Goal: Information Seeking & Learning: Learn about a topic

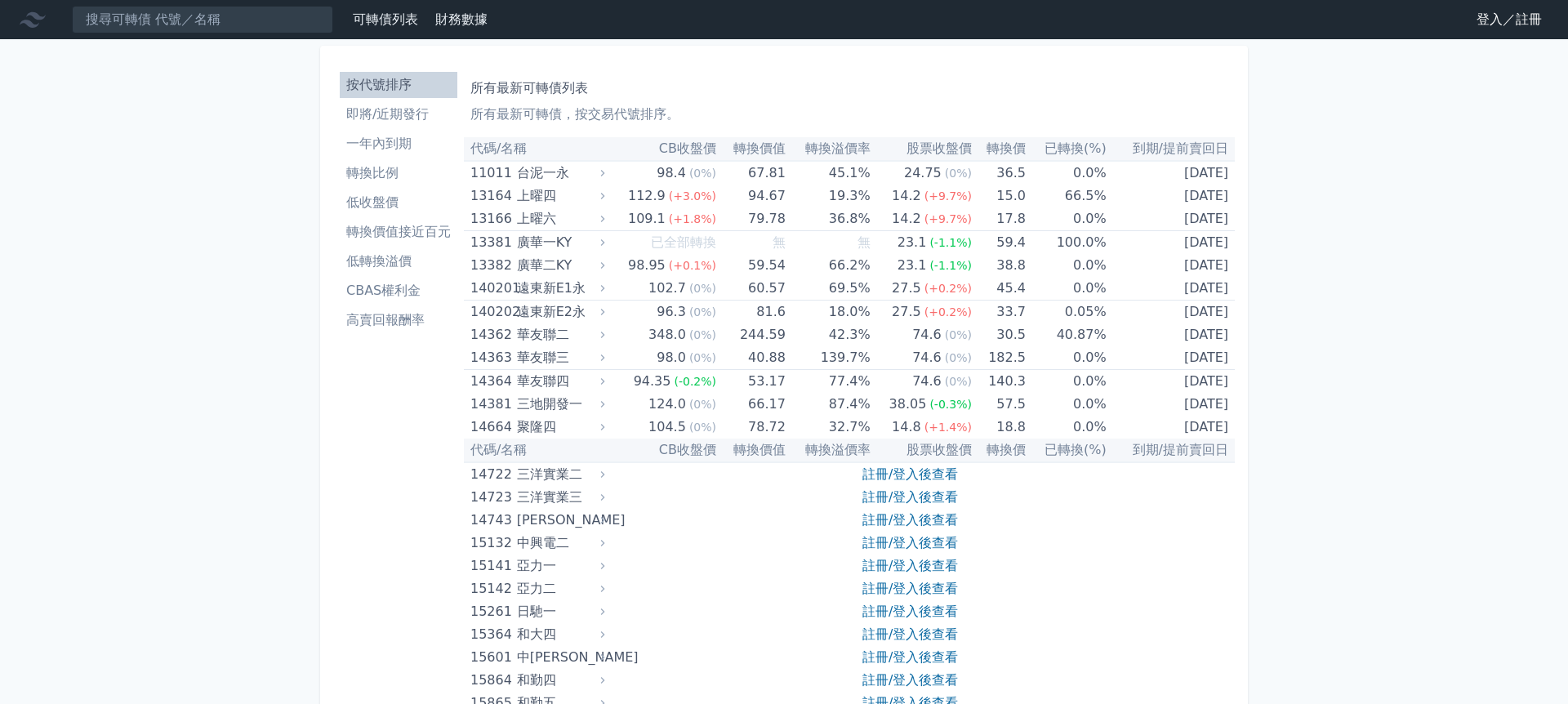
click at [1493, 21] on link "登入／註冊" at bounding box center [1509, 19] width 92 height 26
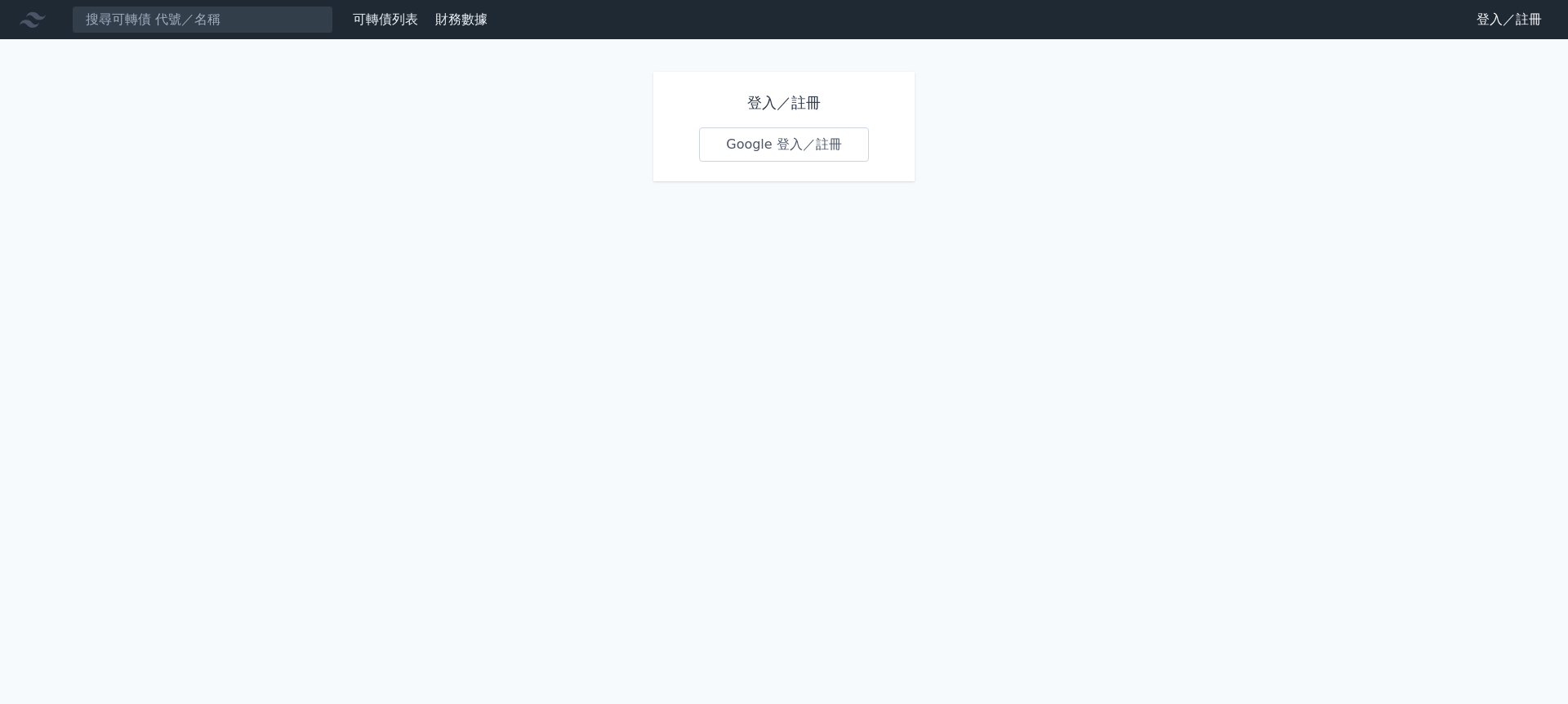
click at [782, 142] on link "Google 登入／註冊" at bounding box center [784, 144] width 170 height 34
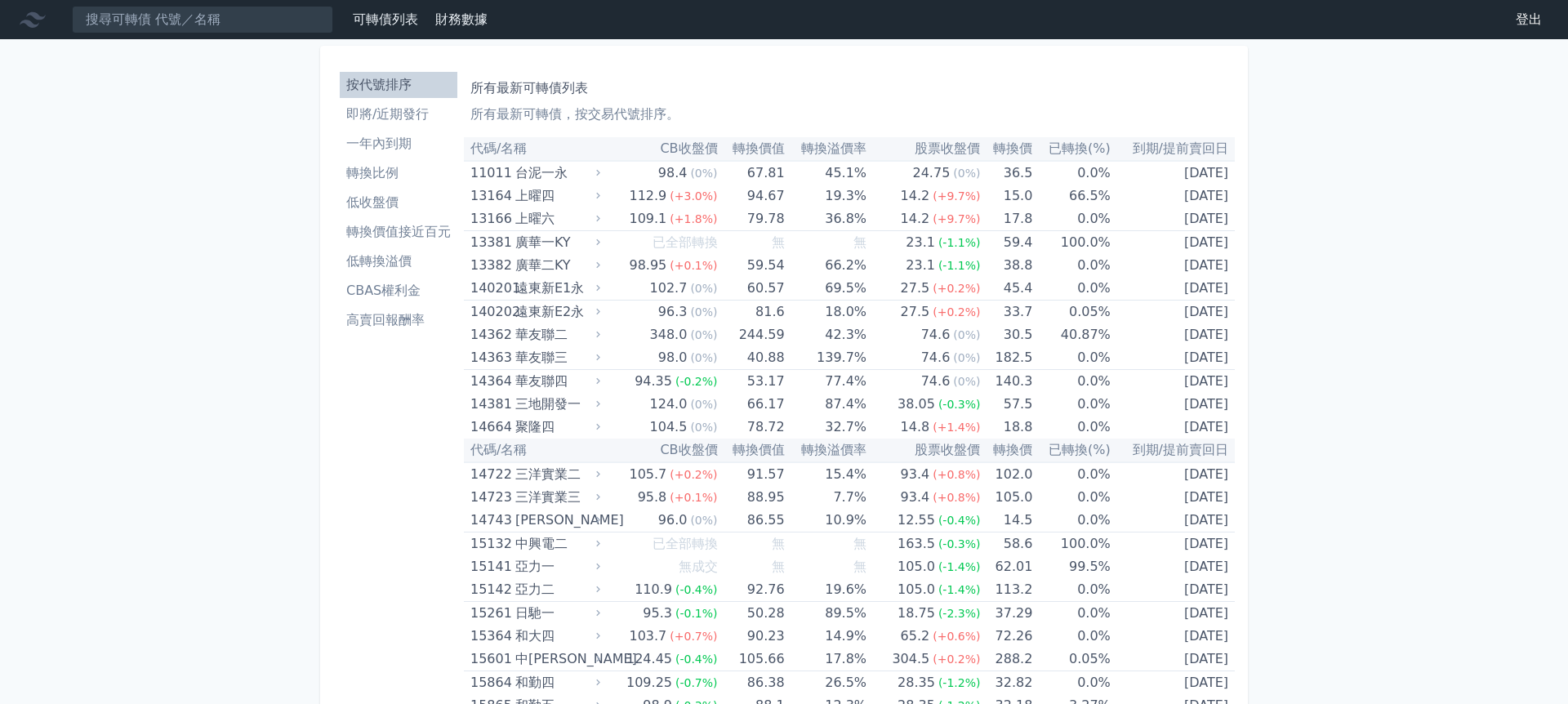
click at [390, 113] on li "即將/近期發行" at bounding box center [398, 115] width 117 height 20
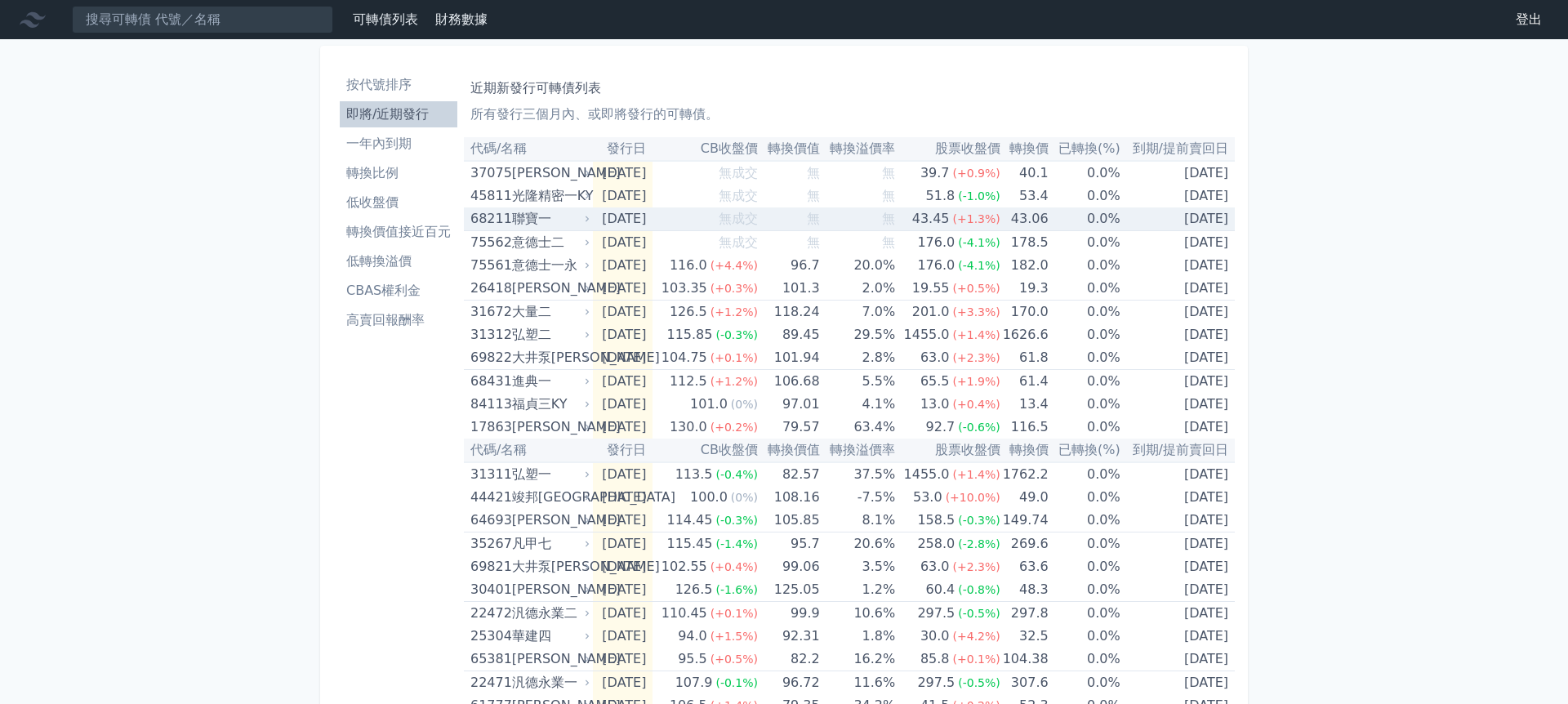
click at [529, 219] on div "聯寶一" at bounding box center [549, 218] width 75 height 22
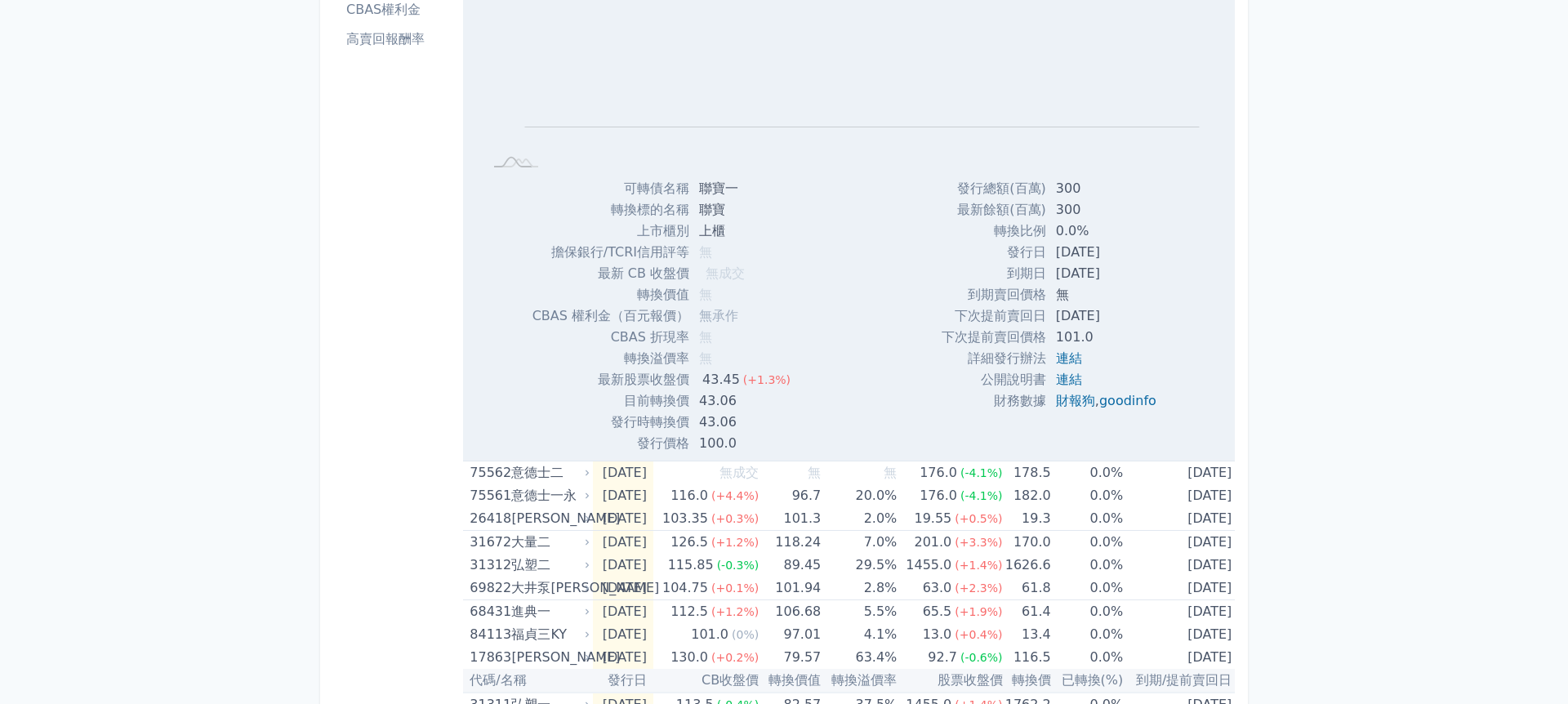
scroll to position [303, 0]
click at [1122, 399] on link "goodinfo" at bounding box center [1128, 398] width 57 height 16
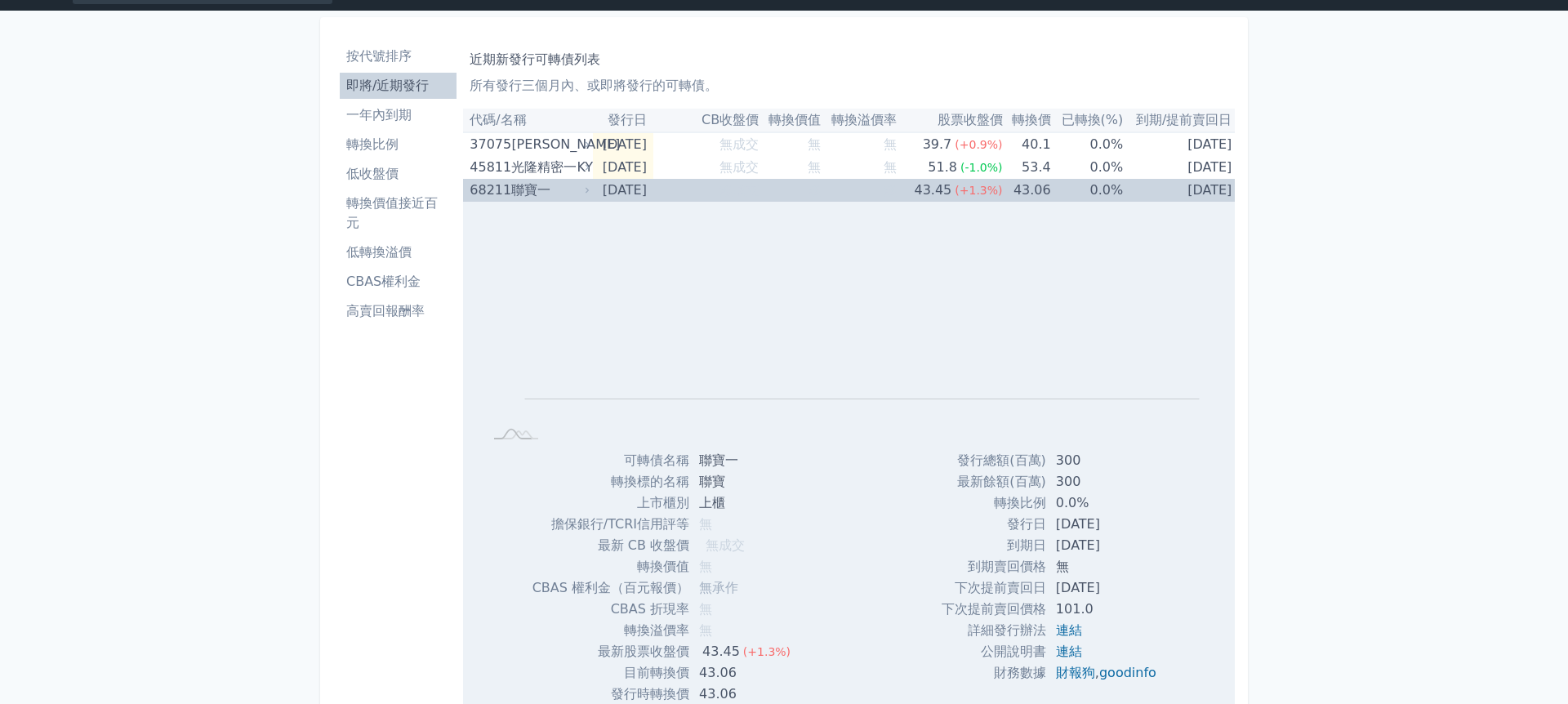
scroll to position [27, 0]
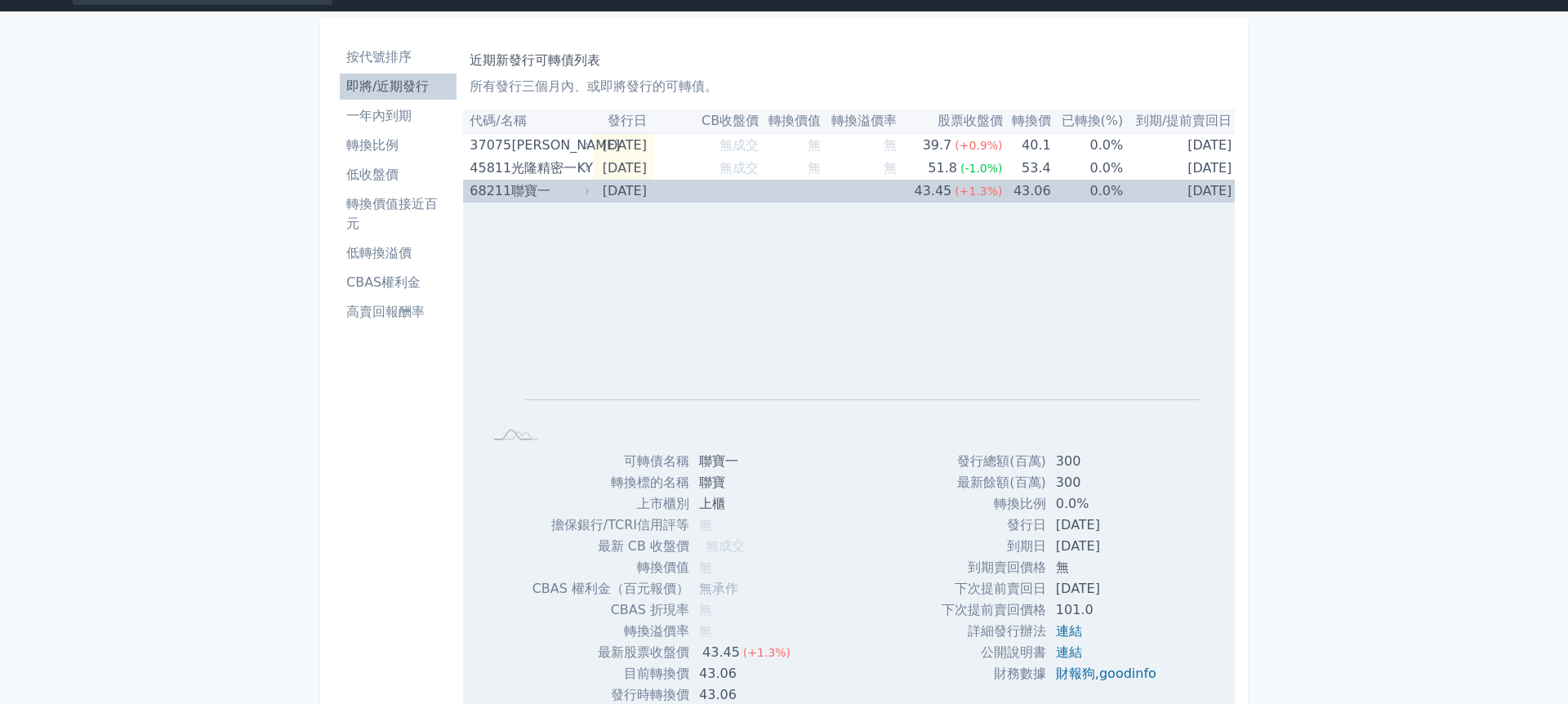
click at [518, 195] on div "聯寶一" at bounding box center [548, 191] width 75 height 22
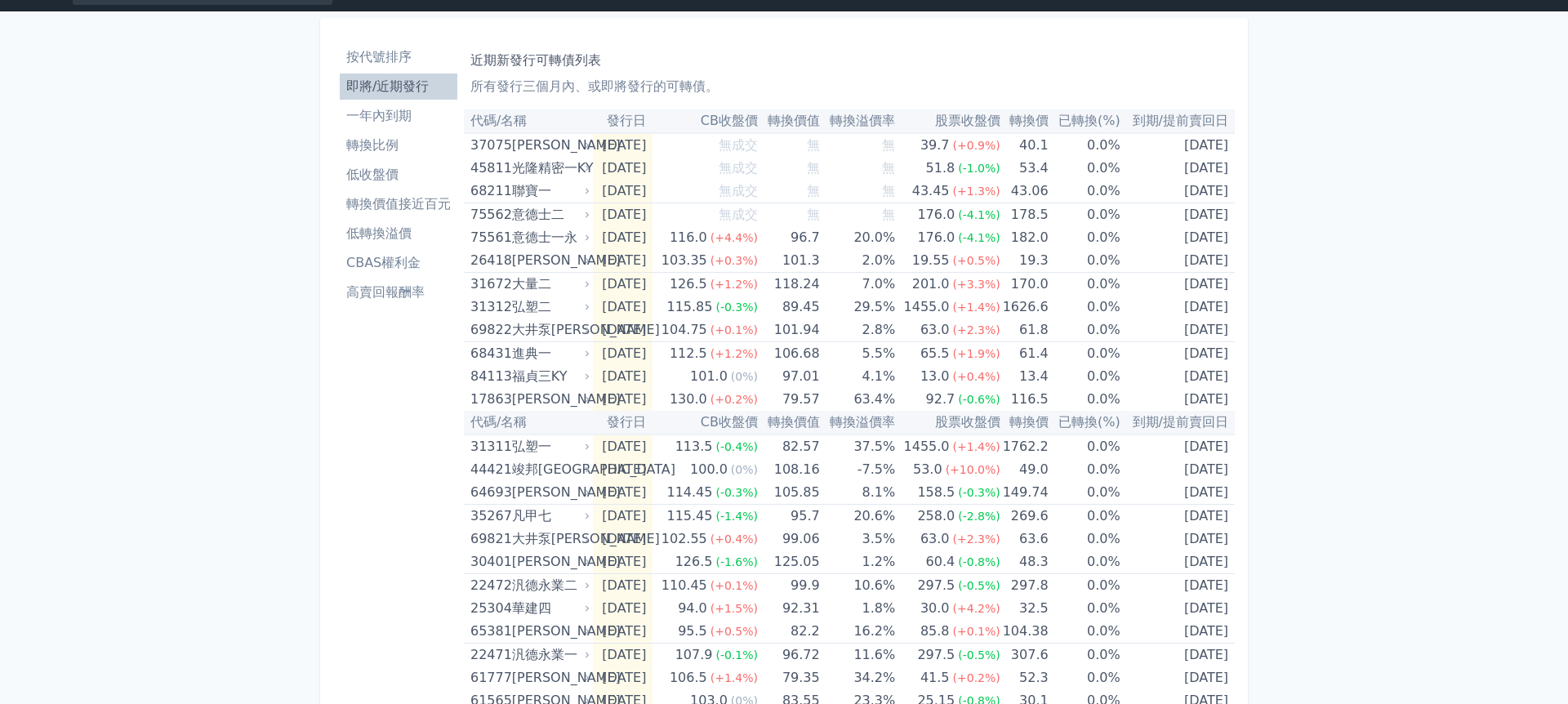
click at [363, 148] on li "轉換比例" at bounding box center [398, 146] width 117 height 20
